Goal: Find specific page/section: Find specific page/section

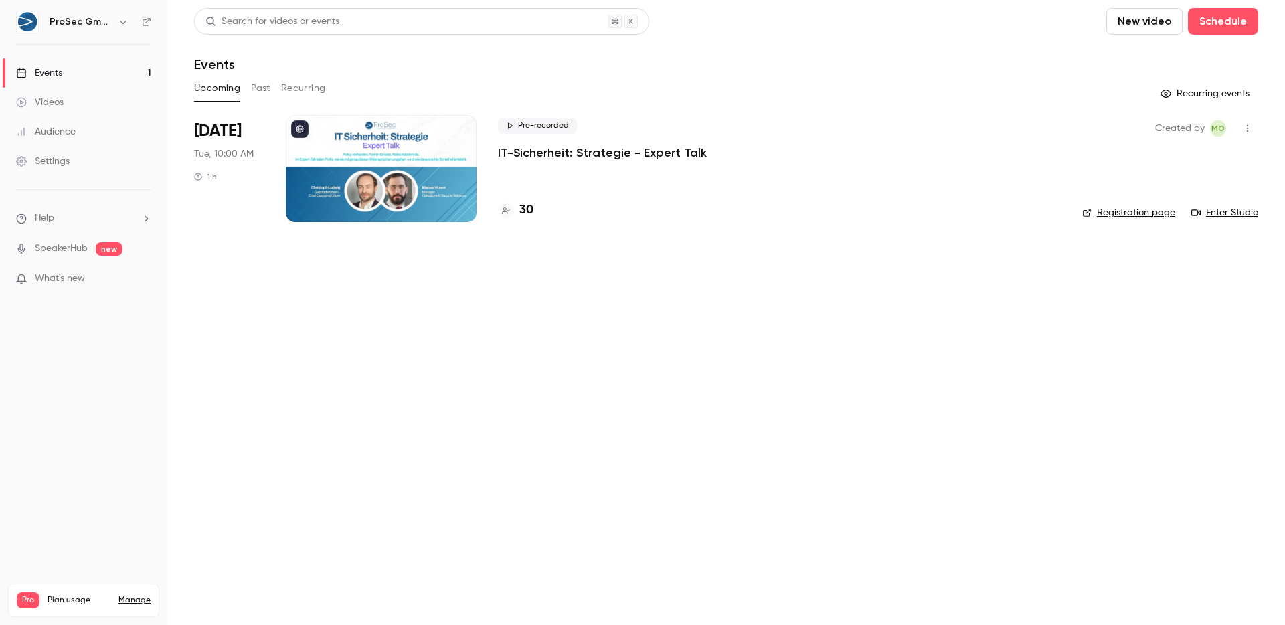
click at [523, 215] on h4 "30" at bounding box center [526, 210] width 14 height 18
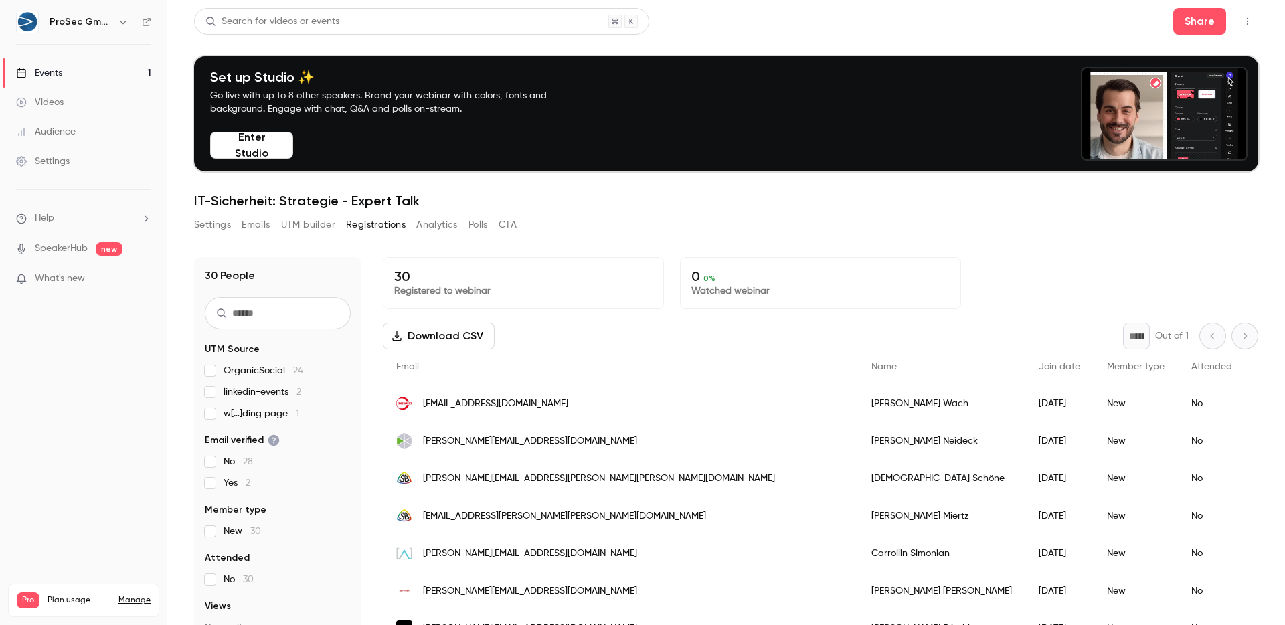
click at [760, 222] on div "Settings Emails UTM builder Registrations Analytics Polls CTA" at bounding box center [726, 227] width 1064 height 27
